Goal: Information Seeking & Learning: Find contact information

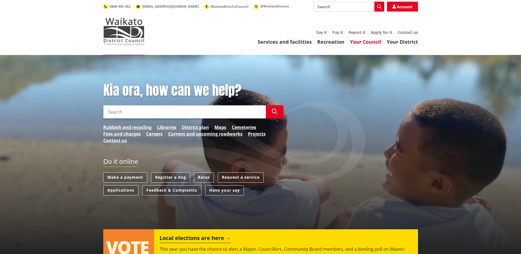
click at [366, 42] on link "Your Council" at bounding box center [365, 41] width 31 height 7
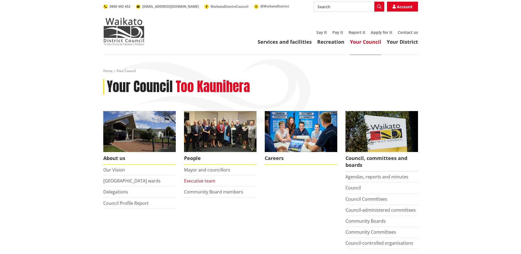
click at [201, 182] on link "Executive team" at bounding box center [199, 181] width 31 height 6
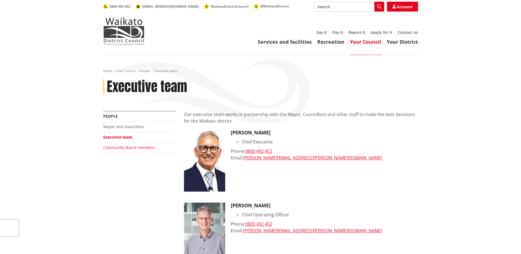
click at [139, 147] on link "Community Board members" at bounding box center [129, 147] width 52 height 5
